Goal: Task Accomplishment & Management: Manage account settings

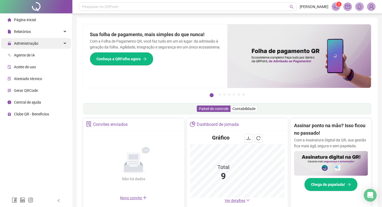
click at [36, 44] on span "Administração" at bounding box center [26, 43] width 24 height 4
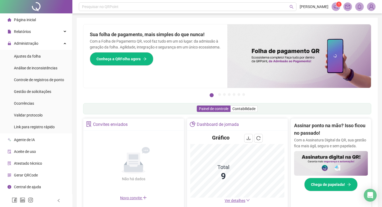
drag, startPoint x: 40, startPoint y: 87, endPoint x: 44, endPoint y: 86, distance: 4.2
click at [40, 87] on div "Gestão de solicitações" at bounding box center [32, 91] width 37 height 11
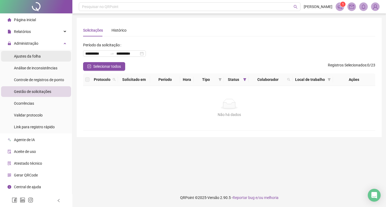
click at [30, 54] on span "Ajustes da folha" at bounding box center [27, 56] width 27 height 4
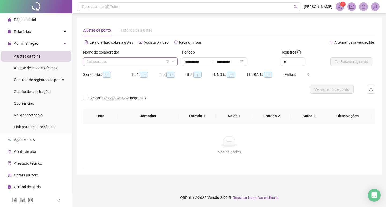
click at [136, 62] on input "search" at bounding box center [127, 62] width 83 height 8
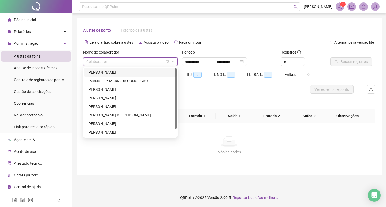
type input "**********"
click at [119, 71] on div "[PERSON_NAME]" at bounding box center [130, 72] width 86 height 6
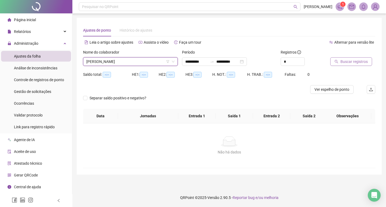
click at [343, 63] on span "Buscar registros" at bounding box center [353, 62] width 27 height 6
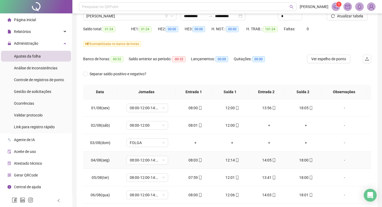
scroll to position [1, 0]
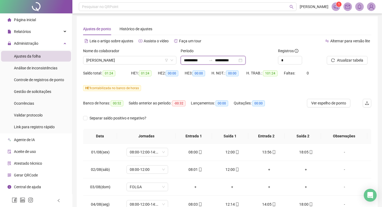
click at [205, 59] on input "**********" at bounding box center [195, 60] width 23 height 6
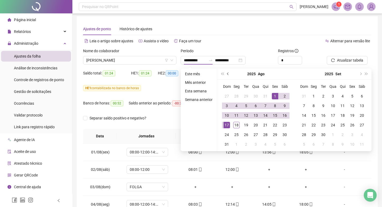
click at [226, 75] on button "prev-year" at bounding box center [228, 74] width 6 height 11
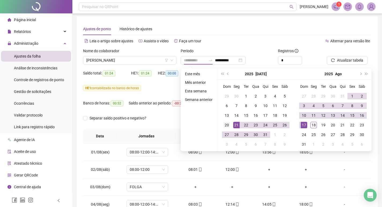
type input "**********"
click at [224, 124] on div "20" at bounding box center [227, 125] width 6 height 6
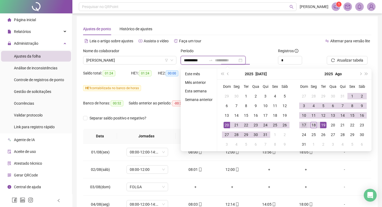
type input "**********"
click at [303, 126] on div "17" at bounding box center [304, 125] width 6 height 6
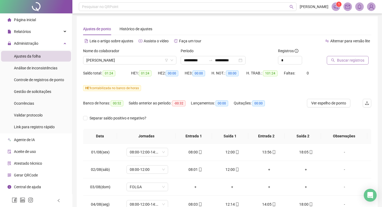
click at [344, 59] on span "Buscar registros" at bounding box center [350, 60] width 27 height 6
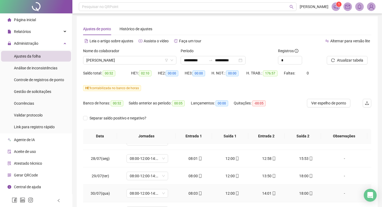
scroll to position [188, 0]
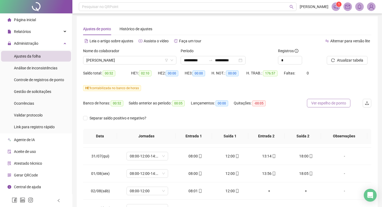
click at [323, 102] on span "Ver espelho de ponto" at bounding box center [328, 103] width 35 height 6
click at [143, 63] on span "[PERSON_NAME]" at bounding box center [129, 60] width 87 height 8
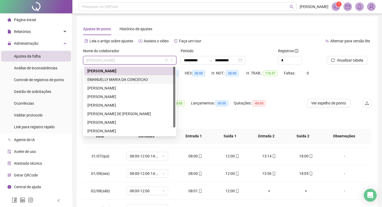
click at [115, 80] on div "EMANUELLY MARIA DA CONCEICAO" at bounding box center [129, 80] width 85 height 6
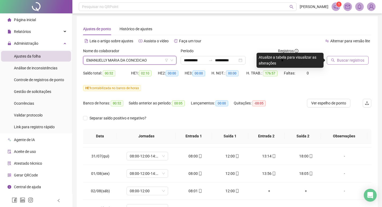
click at [343, 61] on span "Buscar registros" at bounding box center [350, 60] width 27 height 6
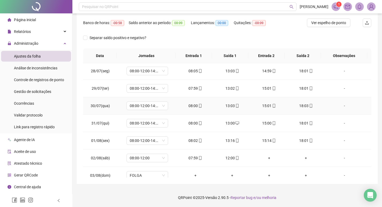
scroll to position [134, 0]
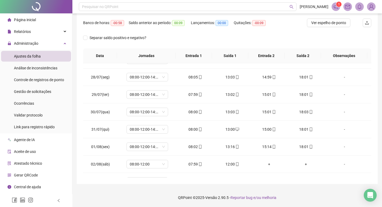
drag, startPoint x: 333, startPoint y: 23, endPoint x: 310, endPoint y: 32, distance: 24.3
click at [332, 24] on span "Ver espelho de ponto" at bounding box center [328, 23] width 35 height 6
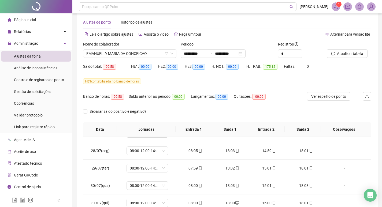
scroll to position [1, 0]
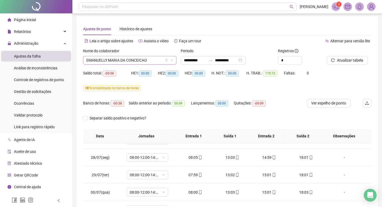
click at [120, 58] on span "EMANUELLY MARIA DA CONCEICAO" at bounding box center [129, 60] width 87 height 8
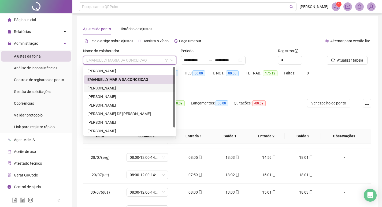
click at [121, 88] on div "[PERSON_NAME]" at bounding box center [129, 88] width 85 height 6
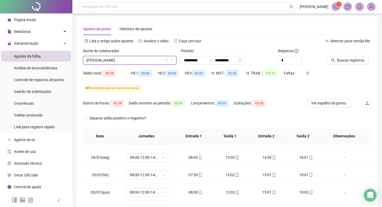
click at [345, 61] on span "Buscar registros" at bounding box center [350, 60] width 27 height 6
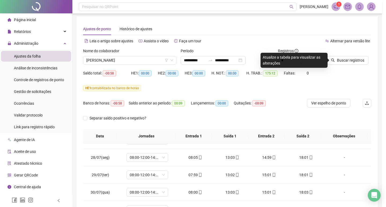
click at [350, 62] on div "Buscando registros Os registros de ponto estão sendo buscados... OK" at bounding box center [193, 103] width 386 height 207
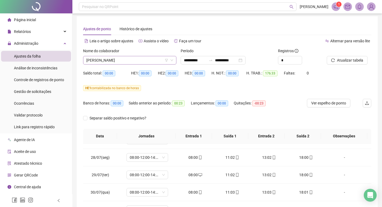
click at [122, 63] on span "[PERSON_NAME]" at bounding box center [129, 60] width 87 height 8
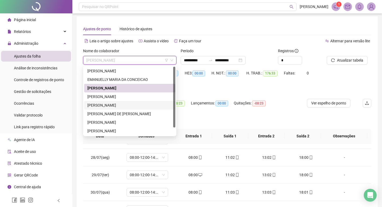
drag, startPoint x: 120, startPoint y: 104, endPoint x: 308, endPoint y: 74, distance: 190.8
click at [120, 105] on div "[PERSON_NAME]" at bounding box center [129, 105] width 85 height 6
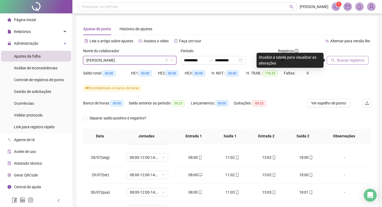
click at [335, 60] on button "Buscar registros" at bounding box center [348, 60] width 42 height 9
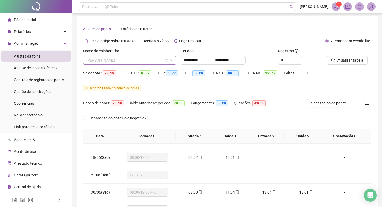
click at [128, 57] on span "[PERSON_NAME]" at bounding box center [129, 60] width 87 height 8
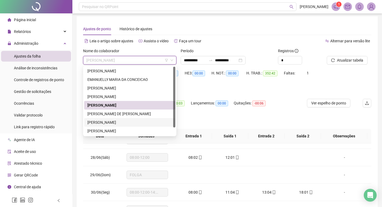
drag, startPoint x: 109, startPoint y: 122, endPoint x: 214, endPoint y: 103, distance: 106.6
click at [109, 122] on div "[PERSON_NAME]" at bounding box center [129, 123] width 85 height 6
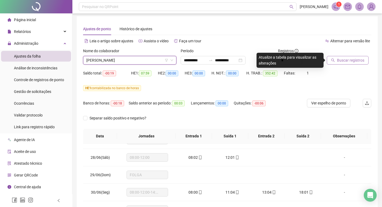
click at [350, 59] on span "Buscar registros" at bounding box center [350, 60] width 27 height 6
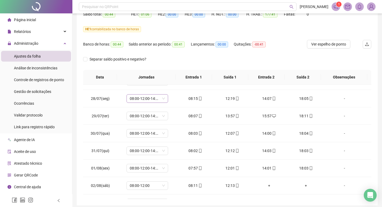
scroll to position [82, 0]
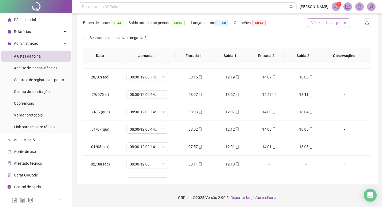
click at [329, 23] on span "Ver espelho de ponto" at bounding box center [328, 23] width 35 height 6
click at [44, 90] on span "Gestão de solicitações" at bounding box center [32, 92] width 37 height 4
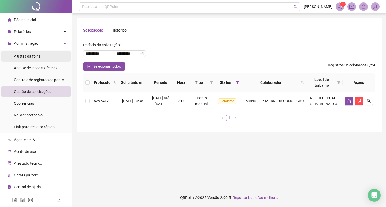
click at [39, 54] on span "Ajustes da folha" at bounding box center [27, 56] width 27 height 4
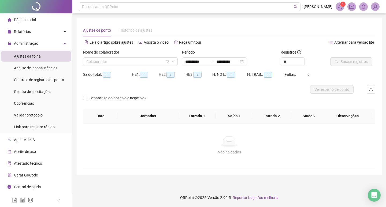
type input "**********"
click at [122, 62] on input "search" at bounding box center [127, 62] width 83 height 8
click at [45, 89] on div "Gestão de solicitações" at bounding box center [32, 91] width 37 height 11
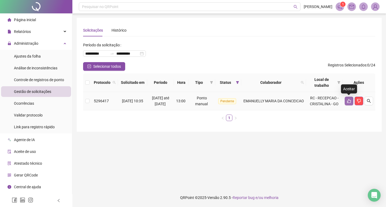
click at [348, 102] on icon "like" at bounding box center [349, 101] width 4 height 4
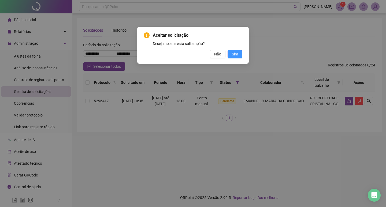
click at [234, 56] on span "Sim" at bounding box center [235, 54] width 6 height 6
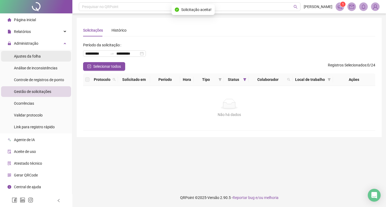
click at [38, 55] on span "Ajustes da folha" at bounding box center [27, 56] width 27 height 4
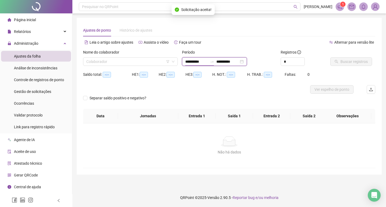
click at [189, 60] on input "**********" at bounding box center [196, 62] width 23 height 6
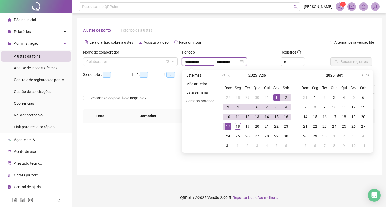
type input "**********"
click at [226, 75] on button "prev-year" at bounding box center [229, 75] width 6 height 11
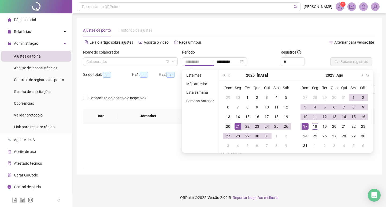
type input "**********"
click at [229, 126] on div "20" at bounding box center [228, 126] width 6 height 6
click at [305, 126] on div "17" at bounding box center [305, 126] width 6 height 6
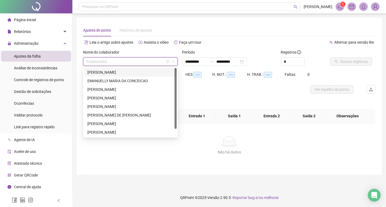
click at [147, 59] on input "search" at bounding box center [127, 62] width 83 height 8
click at [107, 82] on div "EMANUELLY MARIA DA CONCEICAO" at bounding box center [130, 81] width 86 height 6
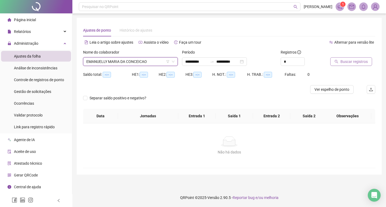
click at [340, 62] on button "Buscar registros" at bounding box center [351, 61] width 42 height 9
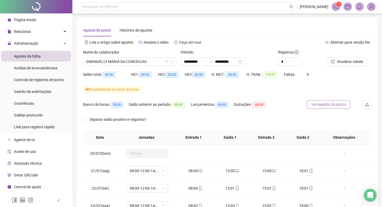
click at [330, 105] on span "Ver espelho de ponto" at bounding box center [328, 105] width 35 height 6
click at [172, 62] on icon "down" at bounding box center [171, 61] width 3 height 3
click at [152, 61] on span "EMANUELLY MARIA DA CONCEICAO" at bounding box center [129, 62] width 87 height 8
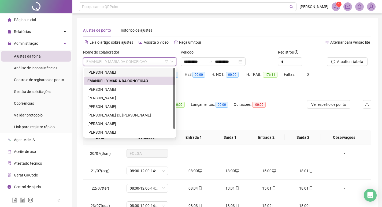
click at [116, 72] on div "[PERSON_NAME]" at bounding box center [129, 72] width 85 height 6
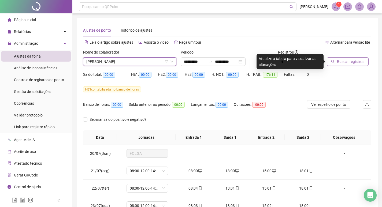
click at [344, 58] on button "Buscar registros" at bounding box center [348, 61] width 42 height 9
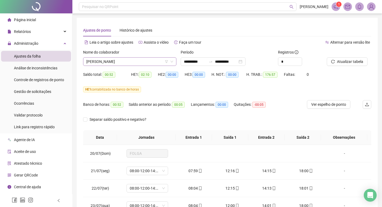
click at [174, 61] on div "[PERSON_NAME]" at bounding box center [129, 61] width 93 height 9
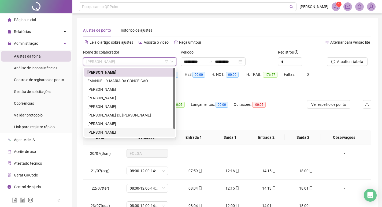
click at [119, 131] on div "[PERSON_NAME]" at bounding box center [129, 132] width 85 height 6
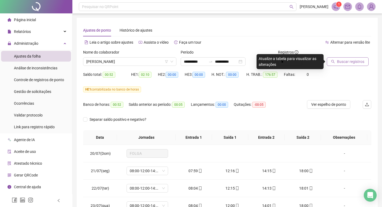
click at [358, 61] on span "Buscar registros" at bounding box center [350, 62] width 27 height 6
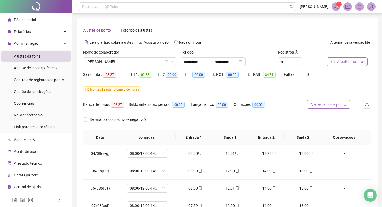
click at [327, 105] on span "Ver espelho de ponto" at bounding box center [328, 105] width 35 height 6
click at [172, 61] on icon "down" at bounding box center [171, 61] width 3 height 3
click at [107, 62] on span "[PERSON_NAME]" at bounding box center [129, 62] width 87 height 8
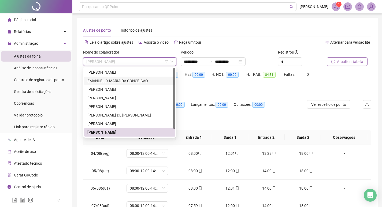
drag, startPoint x: 114, startPoint y: 80, endPoint x: 232, endPoint y: 81, distance: 117.9
click at [114, 80] on div "EMANUELLY MARIA DA CONCEICAO" at bounding box center [129, 81] width 85 height 6
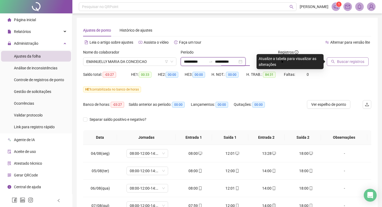
click at [237, 62] on input "**********" at bounding box center [226, 62] width 23 height 6
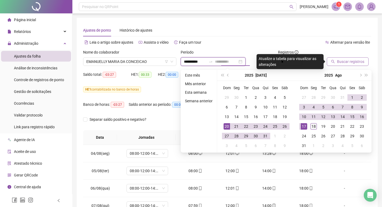
type input "**********"
click at [311, 127] on div "18" at bounding box center [313, 126] width 6 height 6
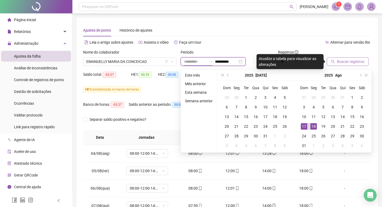
type input "**********"
click at [314, 127] on div "18" at bounding box center [313, 126] width 6 height 6
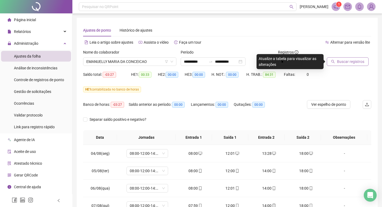
click at [339, 62] on span "Buscar registros" at bounding box center [350, 62] width 27 height 6
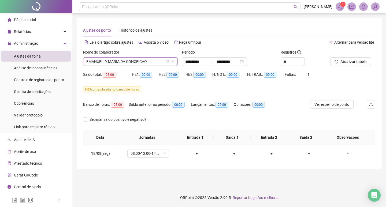
click at [145, 61] on span "EMANUELLY MARIA DA CONCEICAO" at bounding box center [130, 62] width 88 height 8
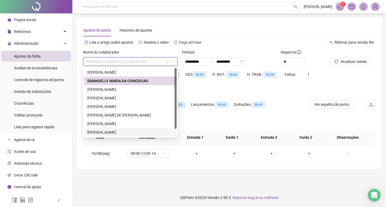
drag, startPoint x: 89, startPoint y: 132, endPoint x: 114, endPoint y: 126, distance: 25.4
click at [90, 131] on div "[PERSON_NAME]" at bounding box center [130, 132] width 86 height 6
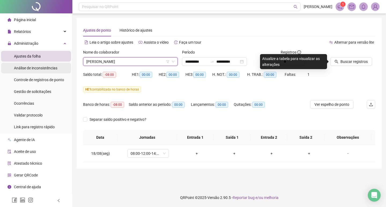
click at [28, 69] on span "Análise de inconsistências" at bounding box center [35, 68] width 43 height 4
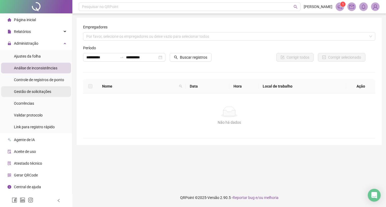
click at [38, 94] on div "Gestão de solicitações" at bounding box center [32, 91] width 37 height 11
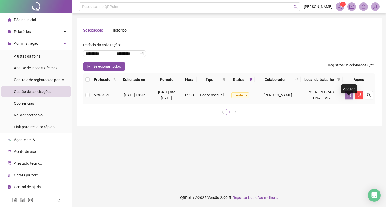
click at [347, 97] on icon "like" at bounding box center [349, 95] width 4 height 4
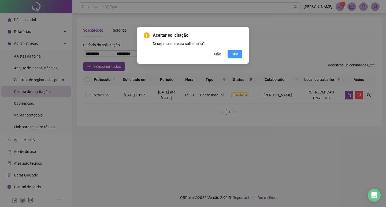
click at [240, 54] on button "Sim" at bounding box center [235, 54] width 15 height 9
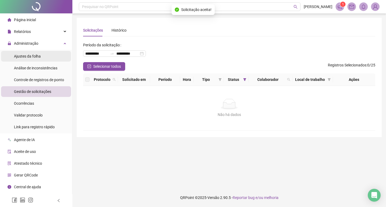
click at [32, 55] on span "Ajustes da folha" at bounding box center [27, 56] width 27 height 4
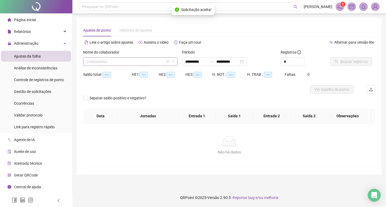
click at [123, 60] on input "search" at bounding box center [127, 62] width 83 height 8
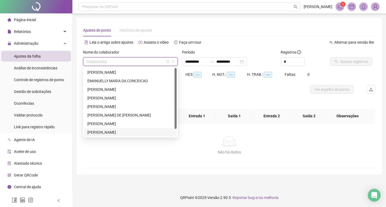
click at [107, 132] on div "[PERSON_NAME]" at bounding box center [130, 132] width 86 height 6
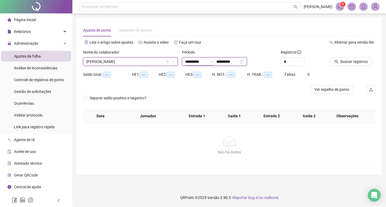
click at [207, 61] on input "**********" at bounding box center [196, 62] width 23 height 6
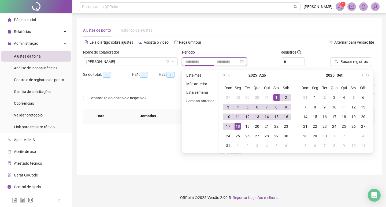
type input "**********"
click at [229, 74] on span "prev-year" at bounding box center [229, 75] width 3 height 3
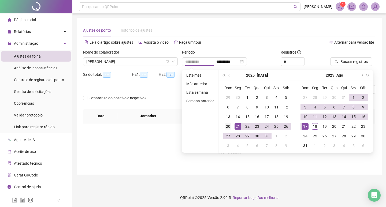
type input "**********"
click at [229, 126] on div "20" at bounding box center [228, 126] width 6 height 6
type input "**********"
click at [307, 128] on div "17" at bounding box center [305, 126] width 6 height 6
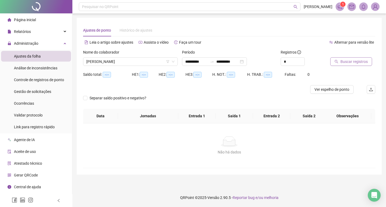
click at [355, 62] on span "Buscar registros" at bounding box center [353, 62] width 27 height 6
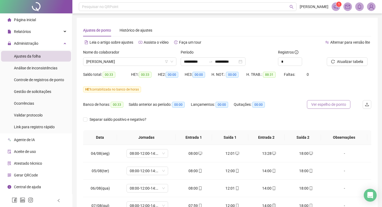
click at [331, 103] on span "Ver espelho de ponto" at bounding box center [328, 105] width 35 height 6
click at [140, 63] on span "[PERSON_NAME]" at bounding box center [129, 62] width 87 height 8
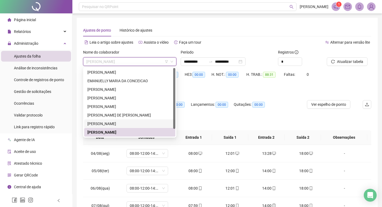
click at [123, 120] on div "[PERSON_NAME]" at bounding box center [129, 124] width 91 height 9
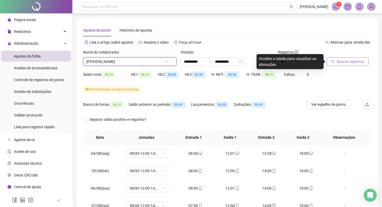
click at [345, 61] on span "Buscar registros" at bounding box center [350, 62] width 27 height 6
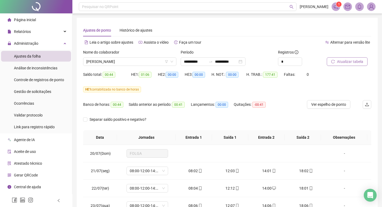
click at [340, 59] on span "Atualizar tabela" at bounding box center [350, 62] width 26 height 6
